Goal: Obtain resource: Download file/media

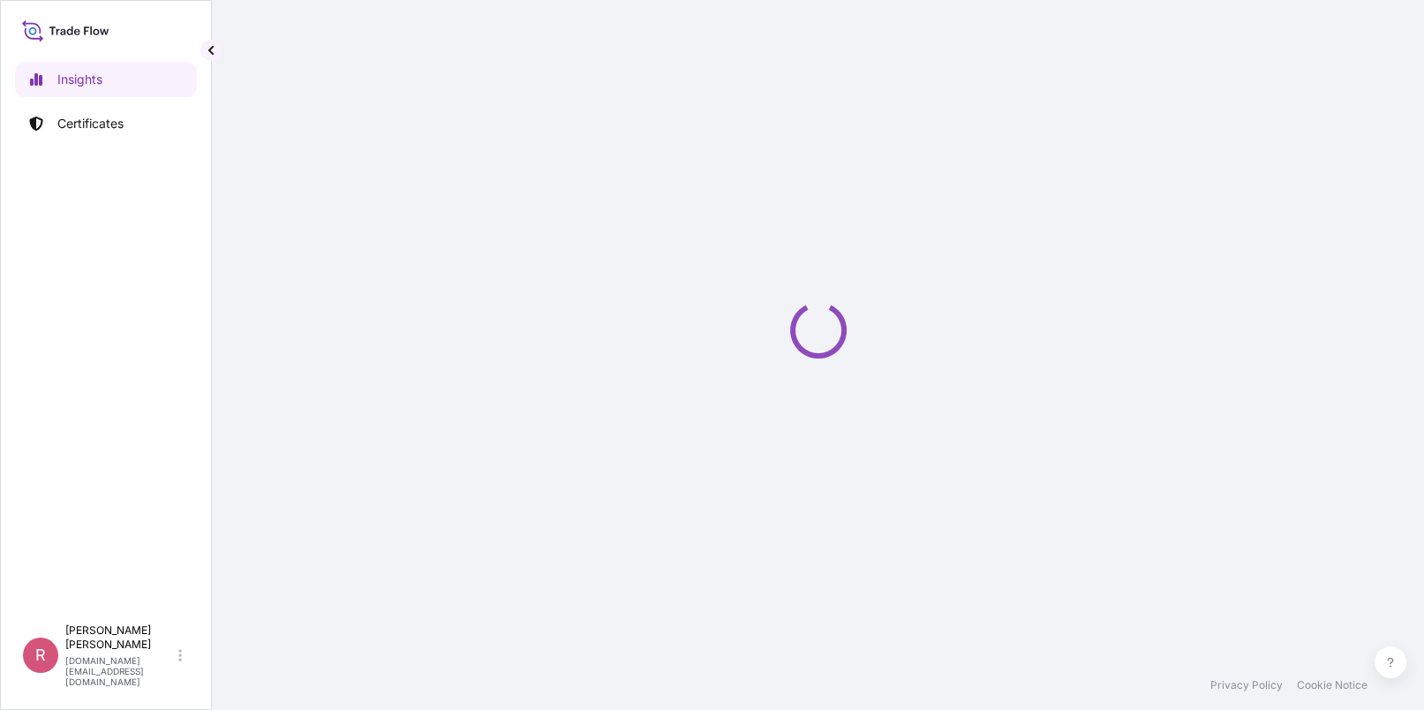
select select "2025"
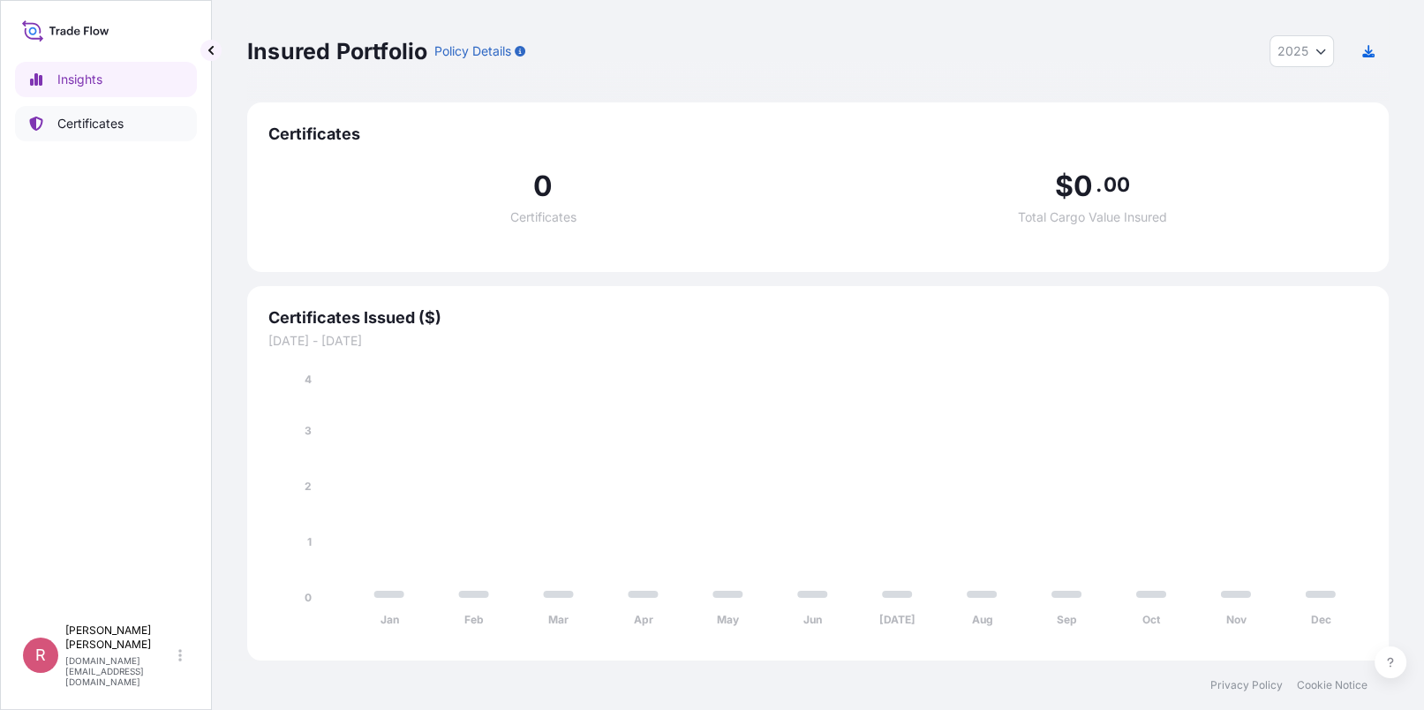
click at [122, 107] on link "Certificates" at bounding box center [106, 123] width 182 height 35
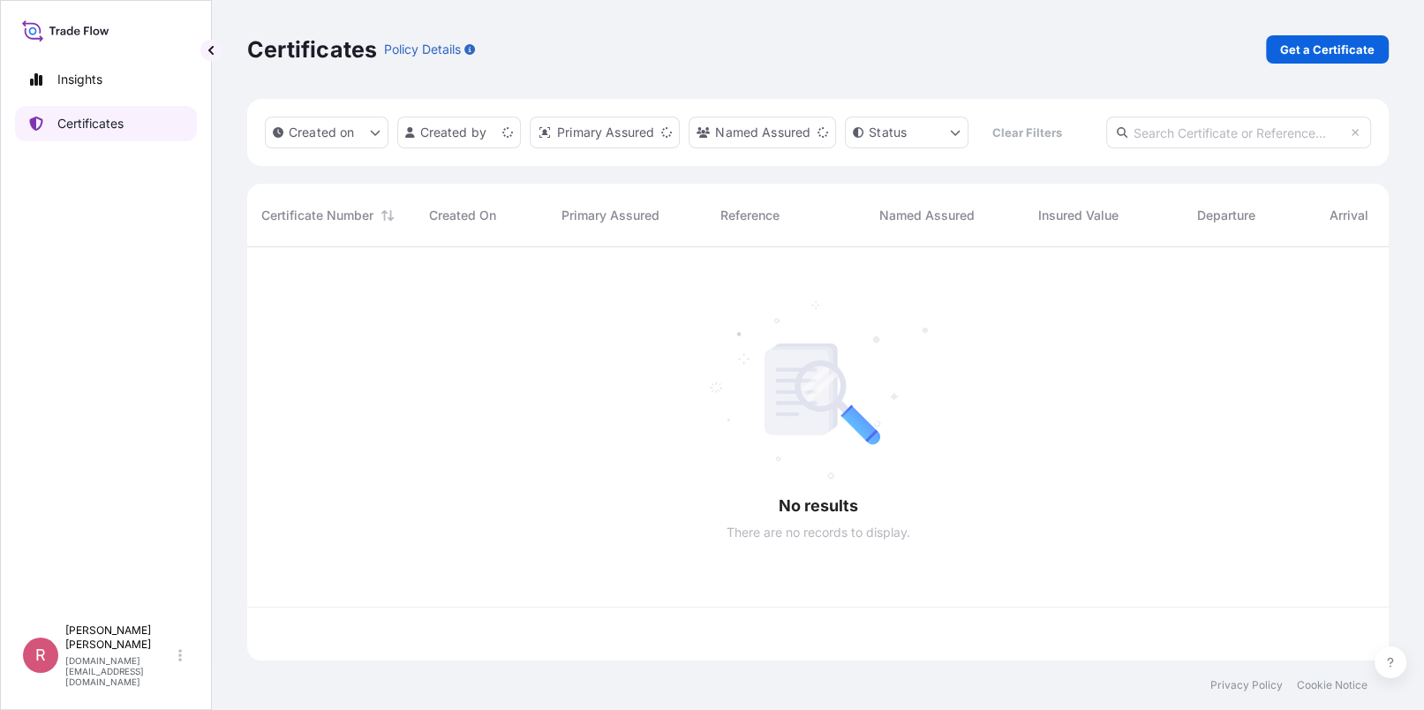
scroll to position [409, 1128]
click at [124, 116] on link "Certificates" at bounding box center [106, 123] width 182 height 35
click at [1221, 139] on input "text" at bounding box center [1238, 132] width 265 height 32
paste input "990764009"
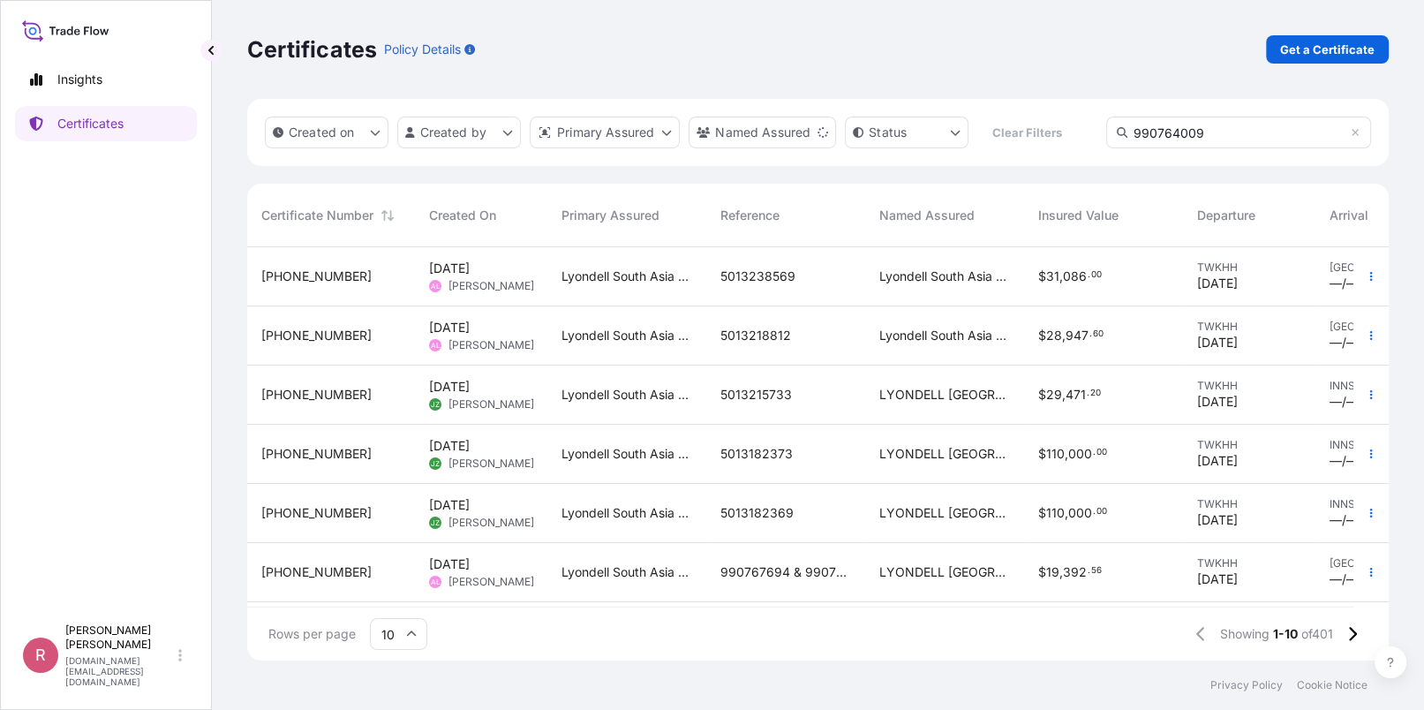
click at [1221, 139] on input "990764009" at bounding box center [1238, 132] width 265 height 32
drag, startPoint x: 1215, startPoint y: 125, endPoint x: 1070, endPoint y: 109, distance: 146.5
click at [1070, 109] on div "Created on Created by Primary Assured Named Assured Status Clear Filters 990764…" at bounding box center [817, 132] width 1141 height 67
click at [1248, 139] on input "990764009" at bounding box center [1238, 132] width 265 height 32
click at [1018, 136] on div "Created on Created by Primary Assured Named Assured Status Clear Filters 990764…" at bounding box center [817, 132] width 1141 height 67
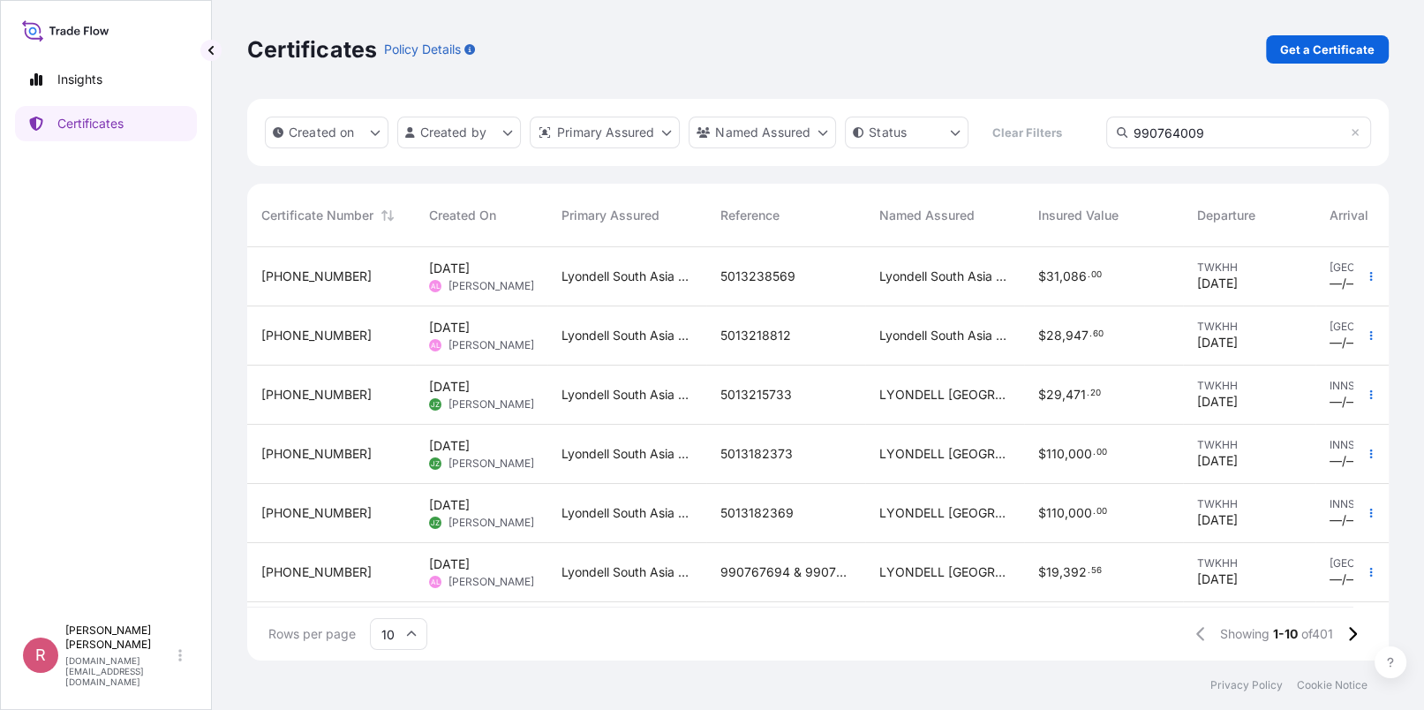
paste input "5013201574"
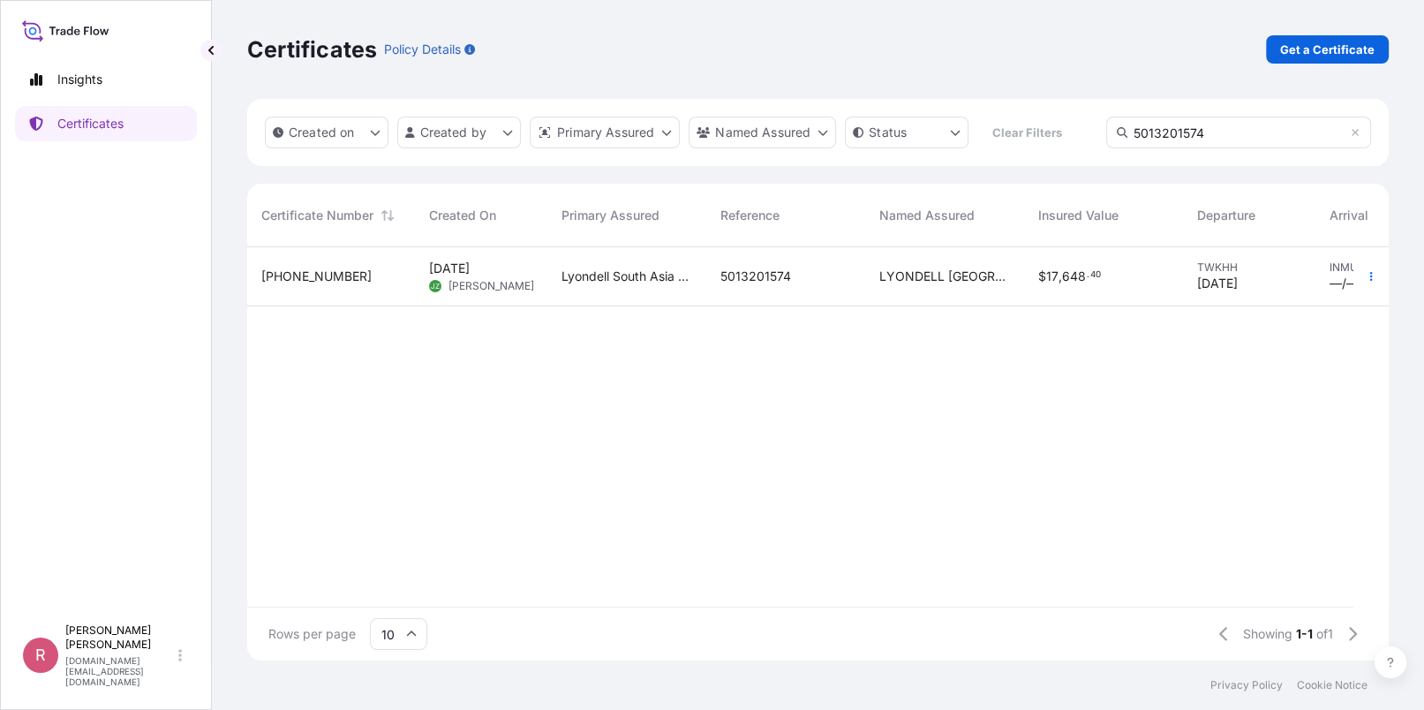
type input "5013201574"
click at [1100, 279] on div "$ 17 , 648 . 40" at bounding box center [1103, 276] width 131 height 18
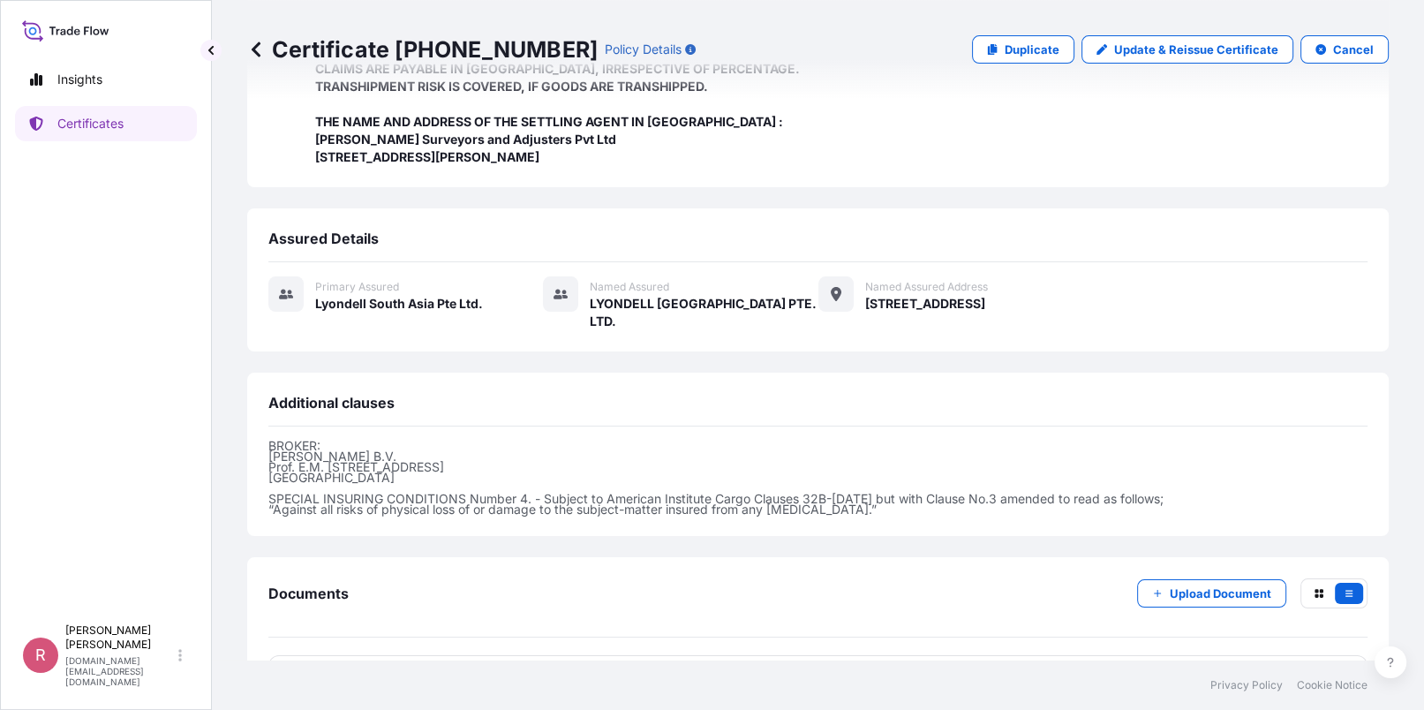
scroll to position [627, 0]
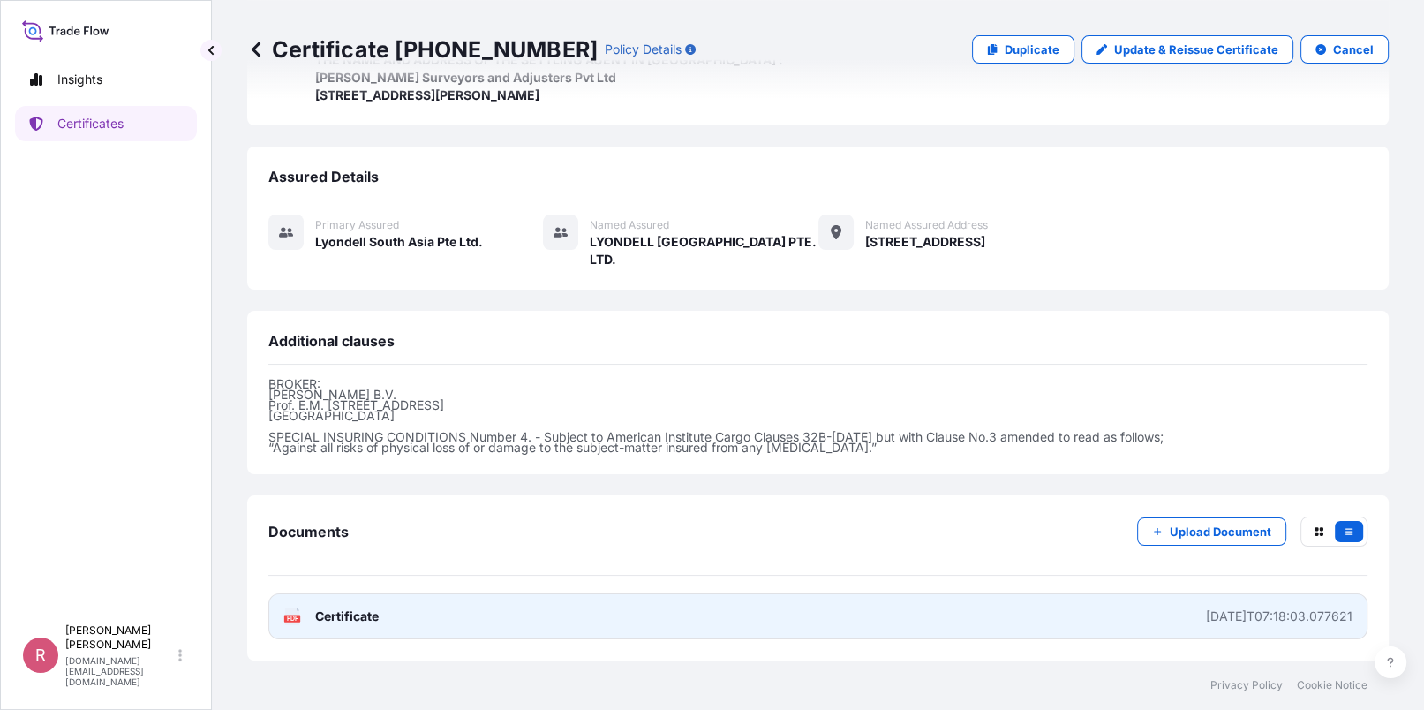
click at [299, 612] on icon "PDF" at bounding box center [292, 616] width 18 height 18
